Goal: Transaction & Acquisition: Purchase product/service

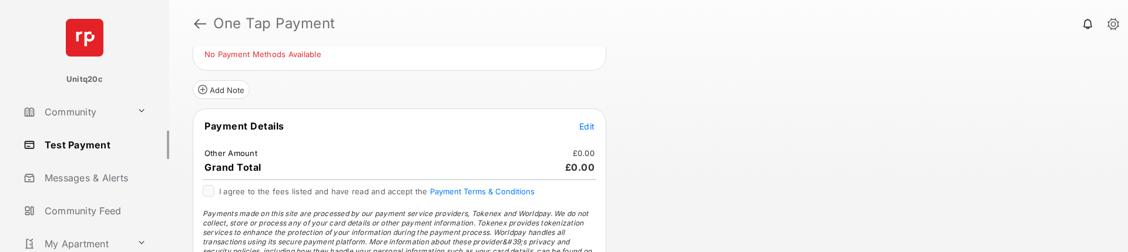
scroll to position [21, 0]
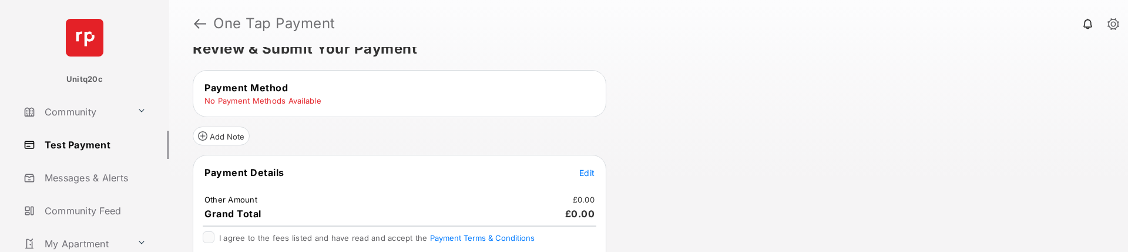
click at [591, 173] on span "Edit" at bounding box center [586, 172] width 15 height 10
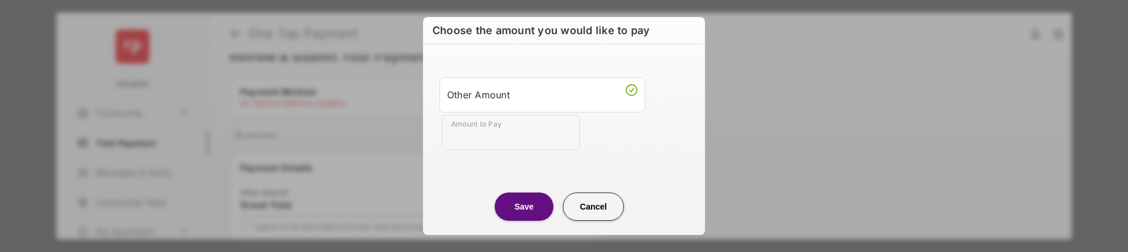
click at [511, 128] on input "Amount to Pay" at bounding box center [511, 132] width 138 height 35
type input "**"
click at [538, 203] on button "Save" at bounding box center [524, 206] width 59 height 28
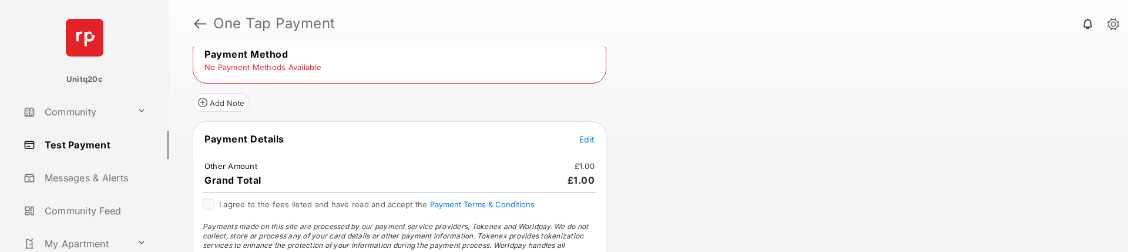
scroll to position [138, 0]
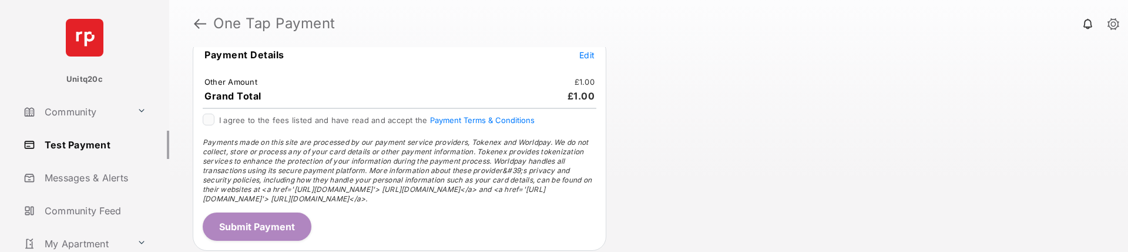
click at [202, 117] on div "I agree to the fees listed and have read and accept the Payment Terms & Conditi…" at bounding box center [400, 125] width 408 height 24
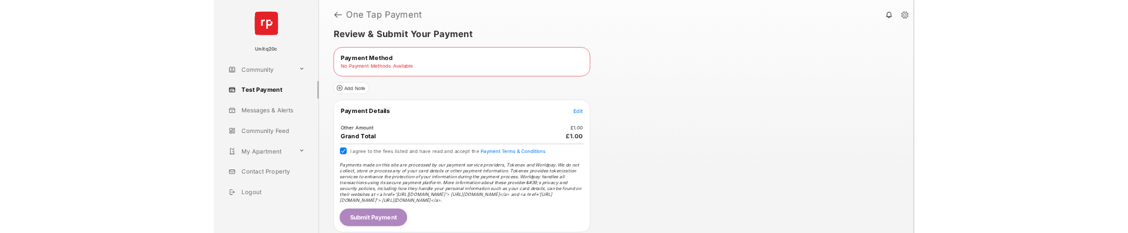
scroll to position [0, 0]
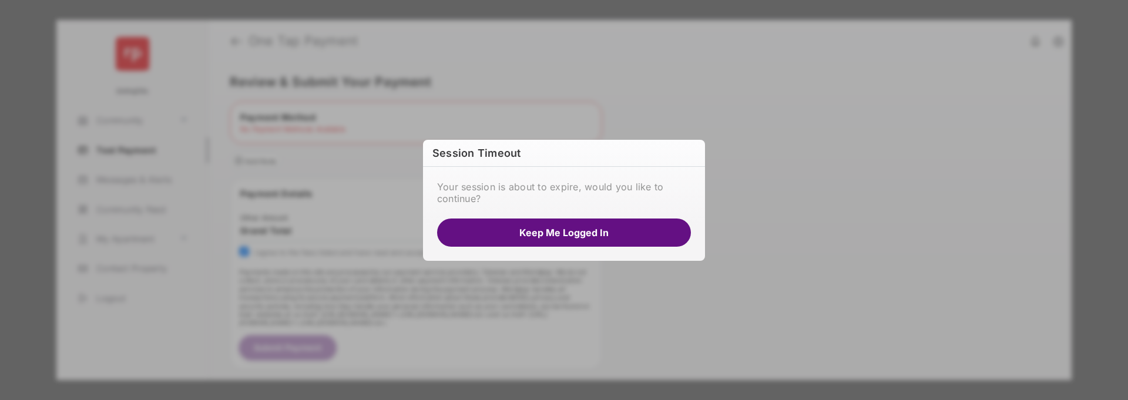
click at [555, 233] on button "Keep me logged in" at bounding box center [564, 233] width 254 height 28
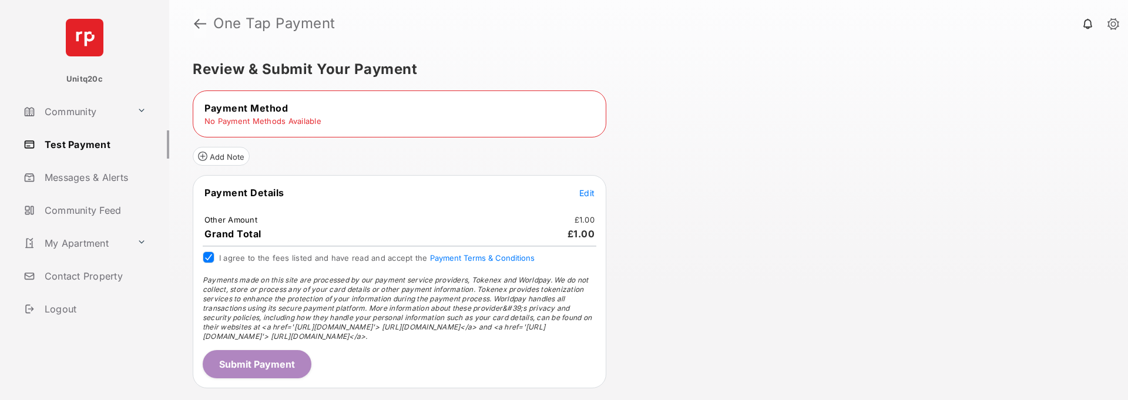
click at [200, 25] on link at bounding box center [200, 23] width 12 height 28
